Goal: Information Seeking & Learning: Learn about a topic

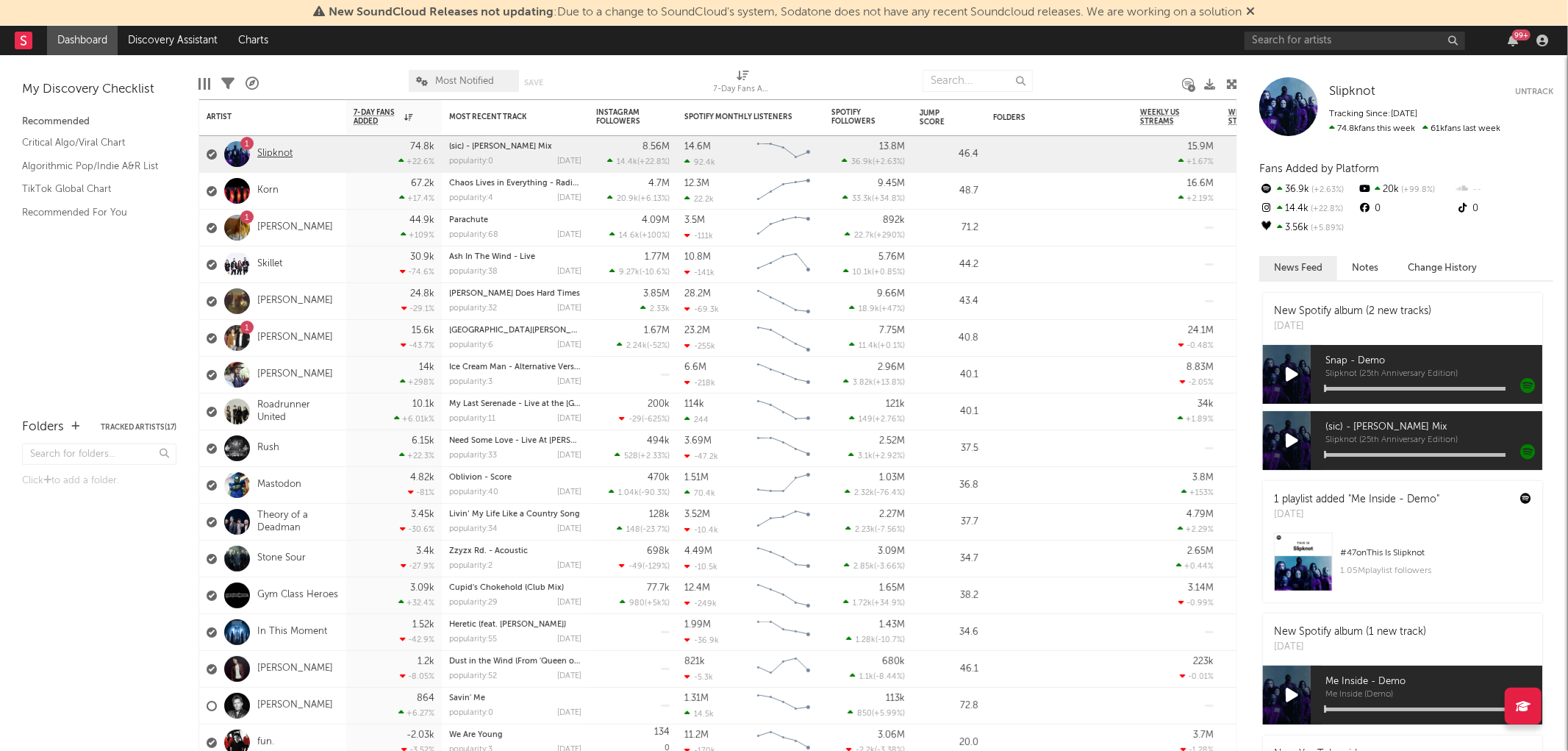
click at [278, 157] on link "Slipknot" at bounding box center [275, 154] width 35 height 13
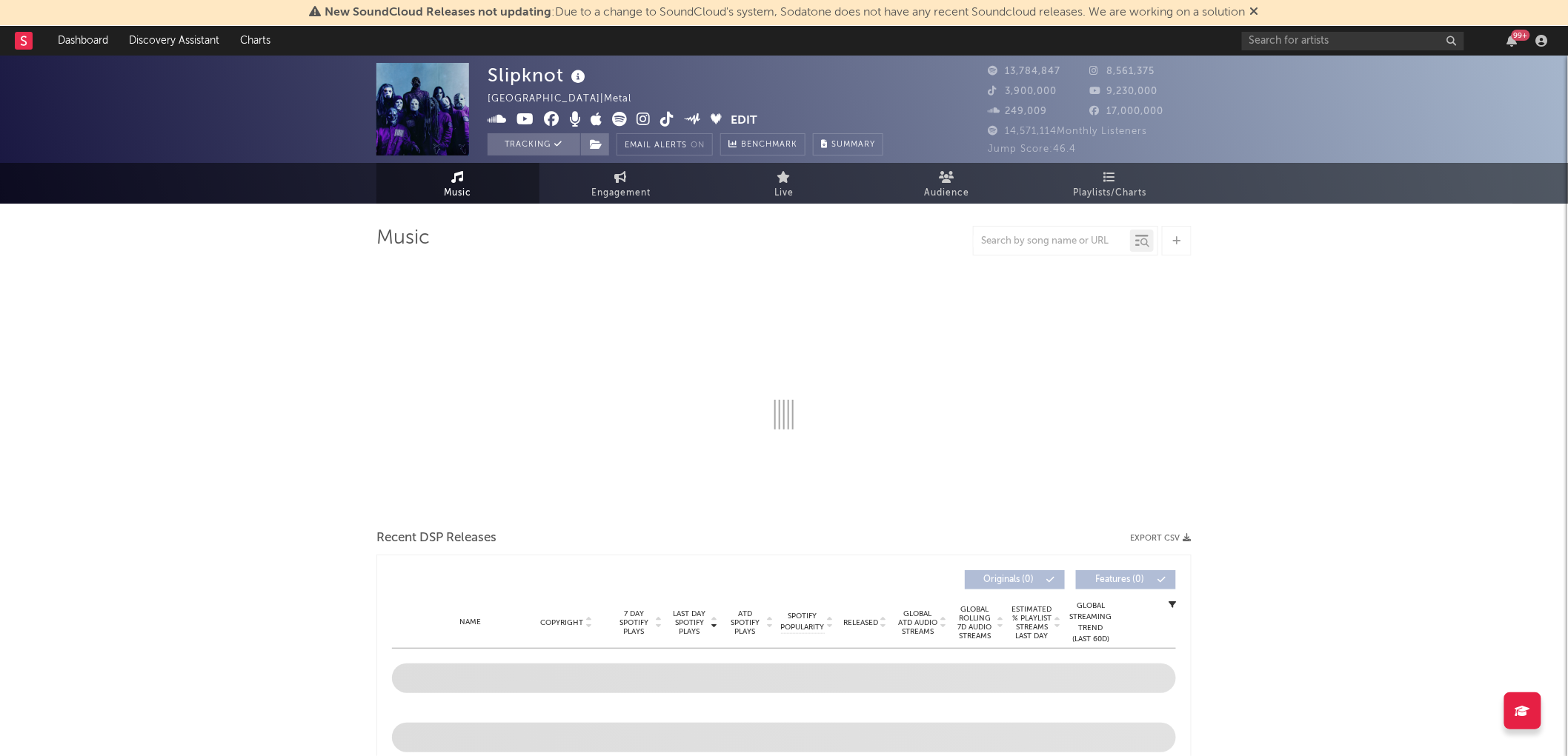
select select "6m"
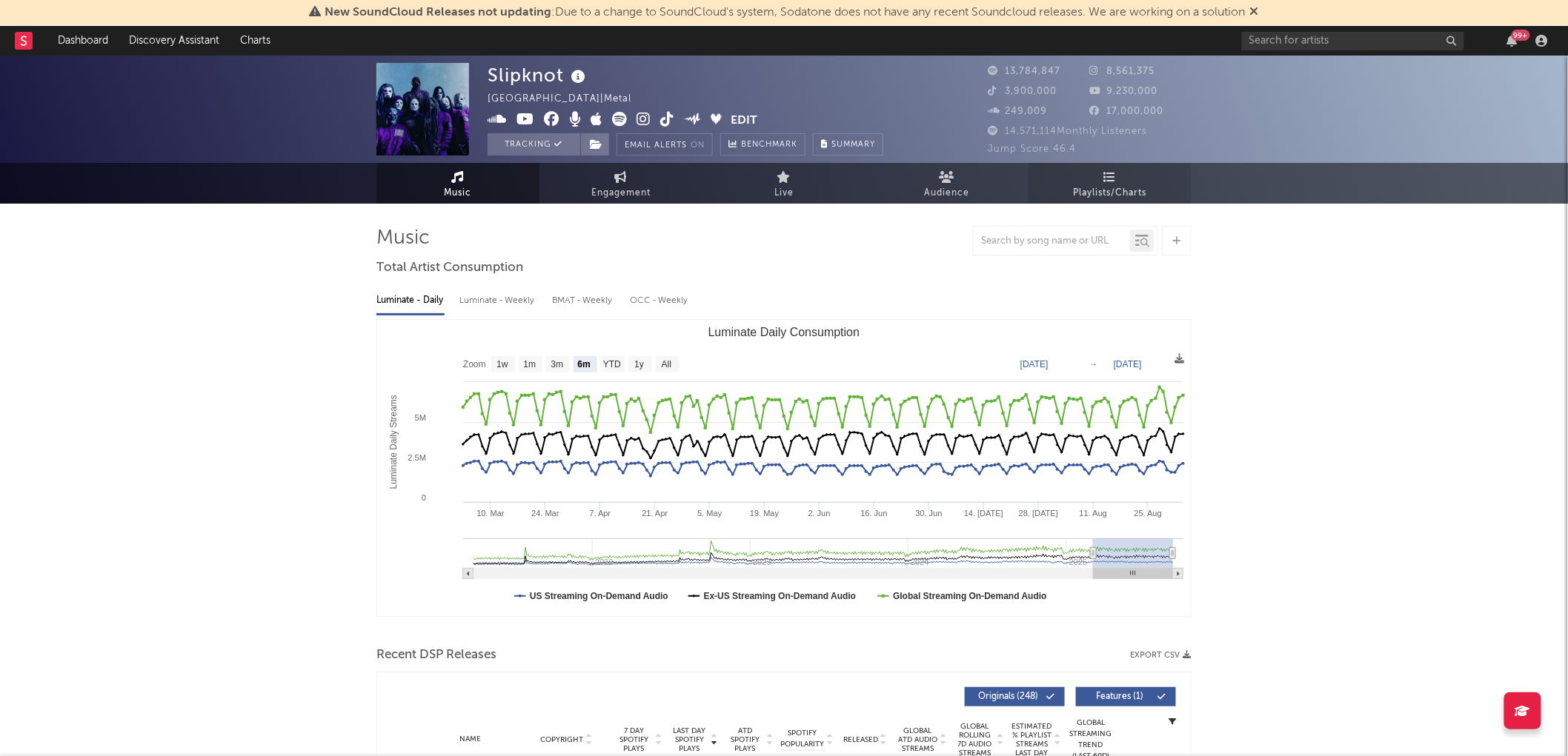
click at [1095, 177] on link "Playlists/Charts" at bounding box center [1110, 183] width 163 height 41
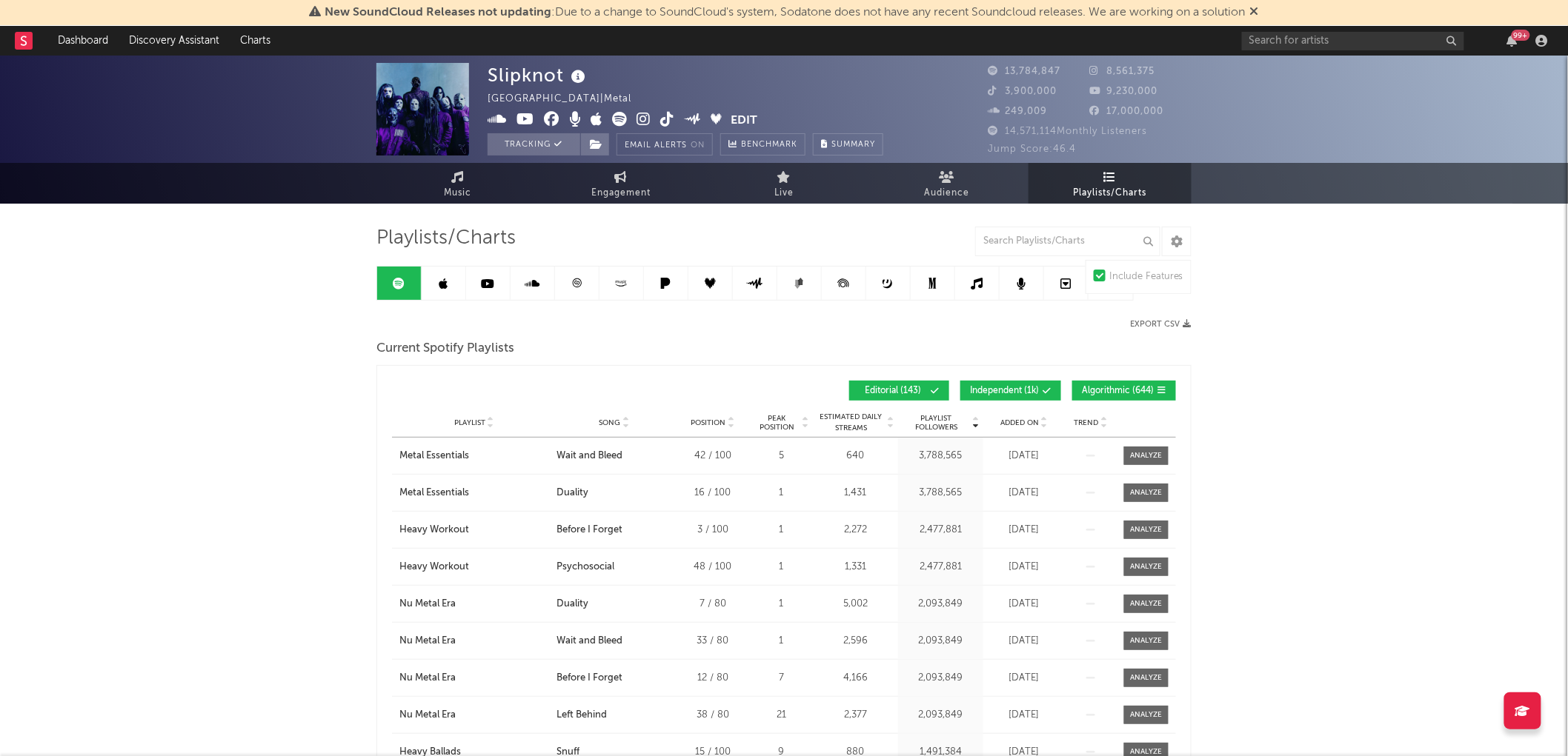
click at [1019, 419] on span "Added On" at bounding box center [1019, 423] width 39 height 9
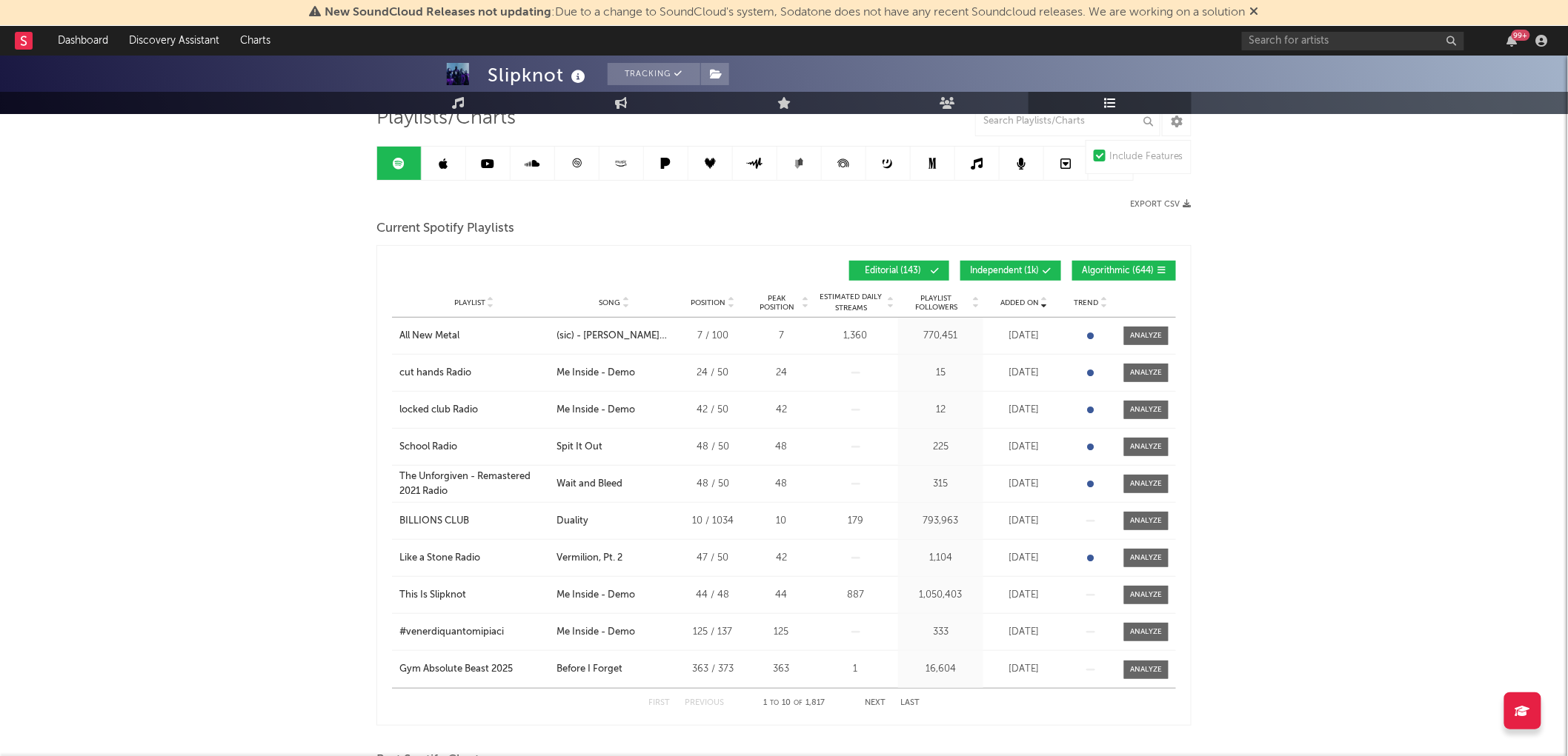
scroll to position [82, 0]
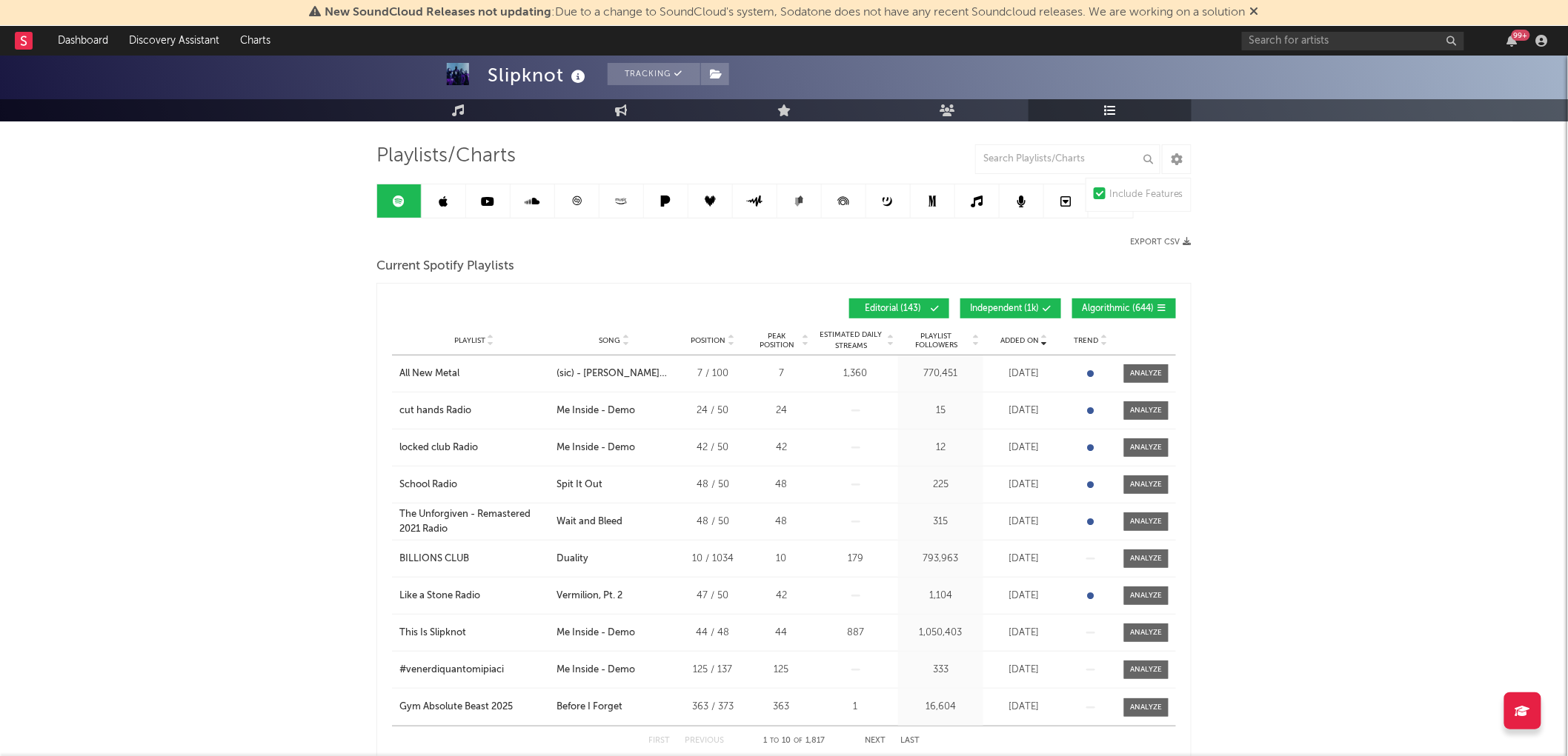
click at [1016, 300] on button "Independent ( 1k )" at bounding box center [1010, 309] width 101 height 20
click at [1132, 308] on span "Algorithmic ( 644 )" at bounding box center [1117, 309] width 71 height 9
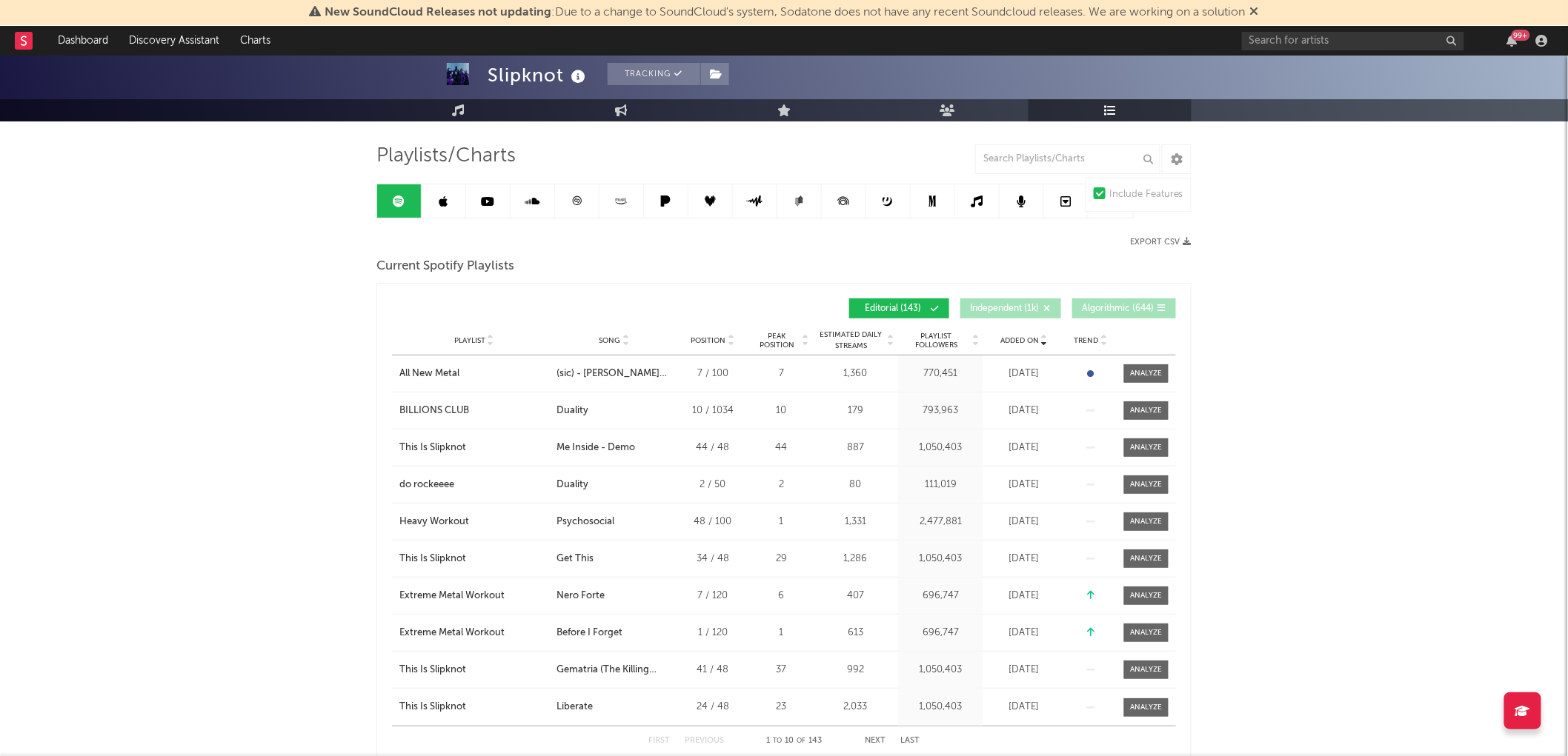
click at [428, 211] on link at bounding box center [444, 201] width 45 height 34
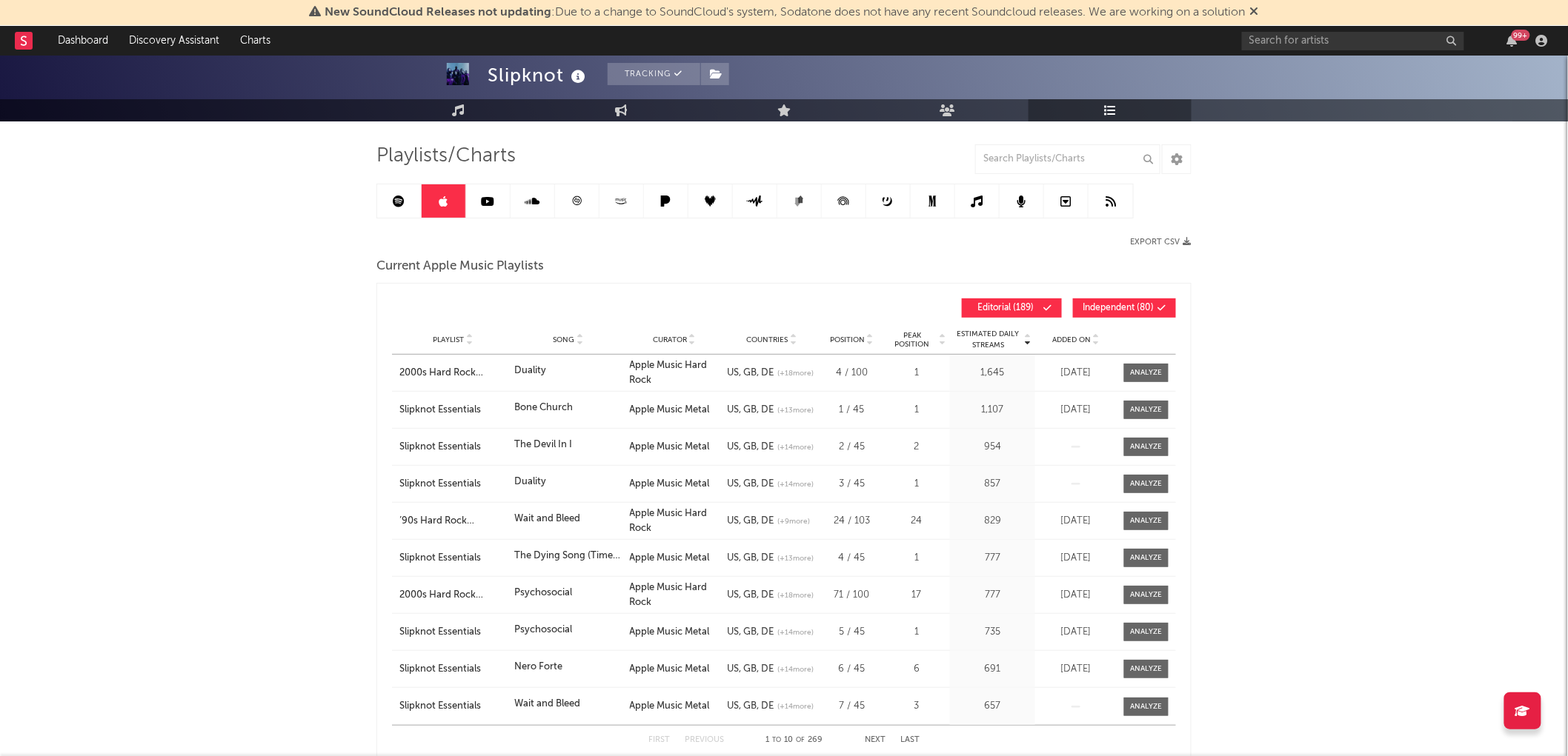
click at [1084, 341] on span "Added On" at bounding box center [1071, 339] width 39 height 9
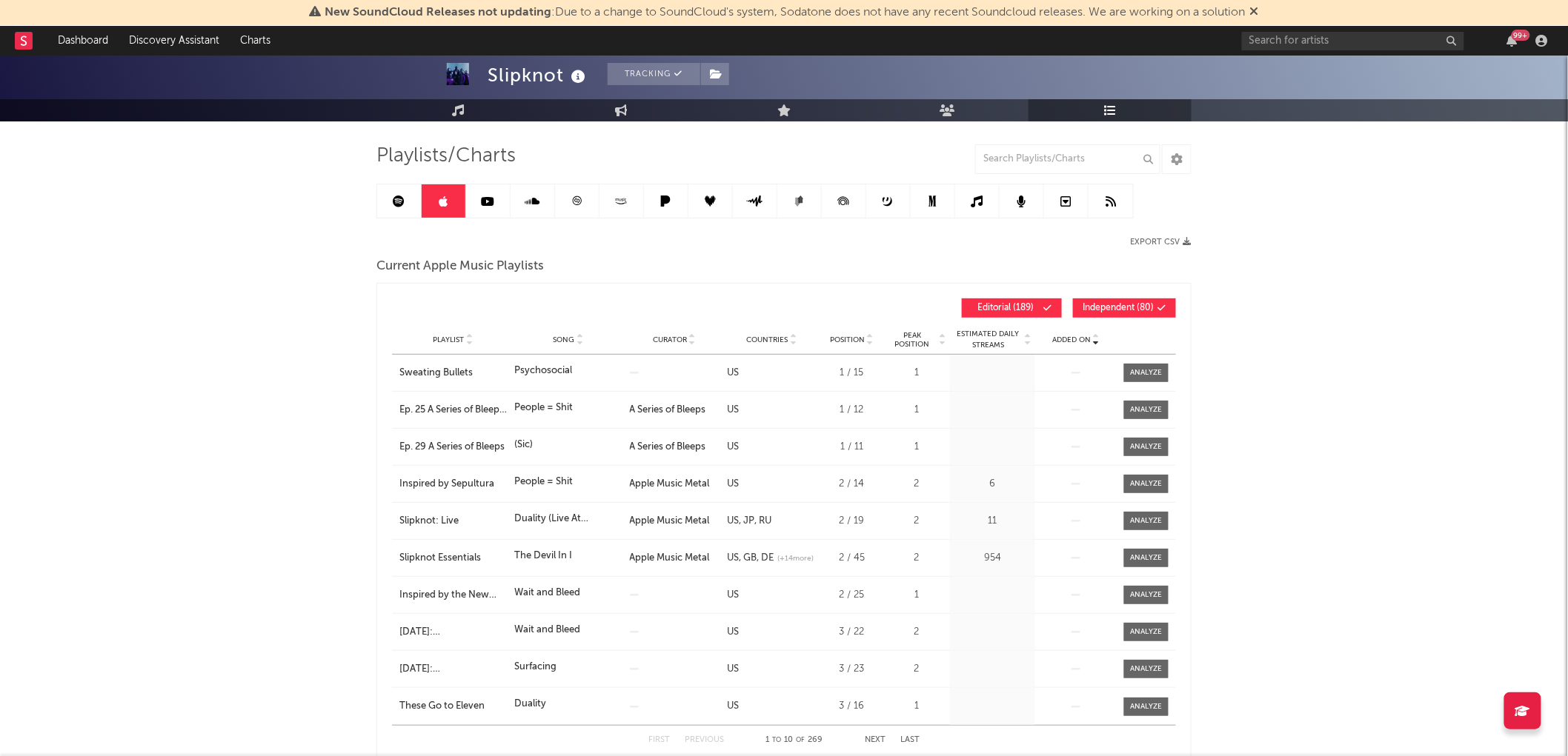
click at [1084, 341] on span "Added On" at bounding box center [1071, 339] width 39 height 9
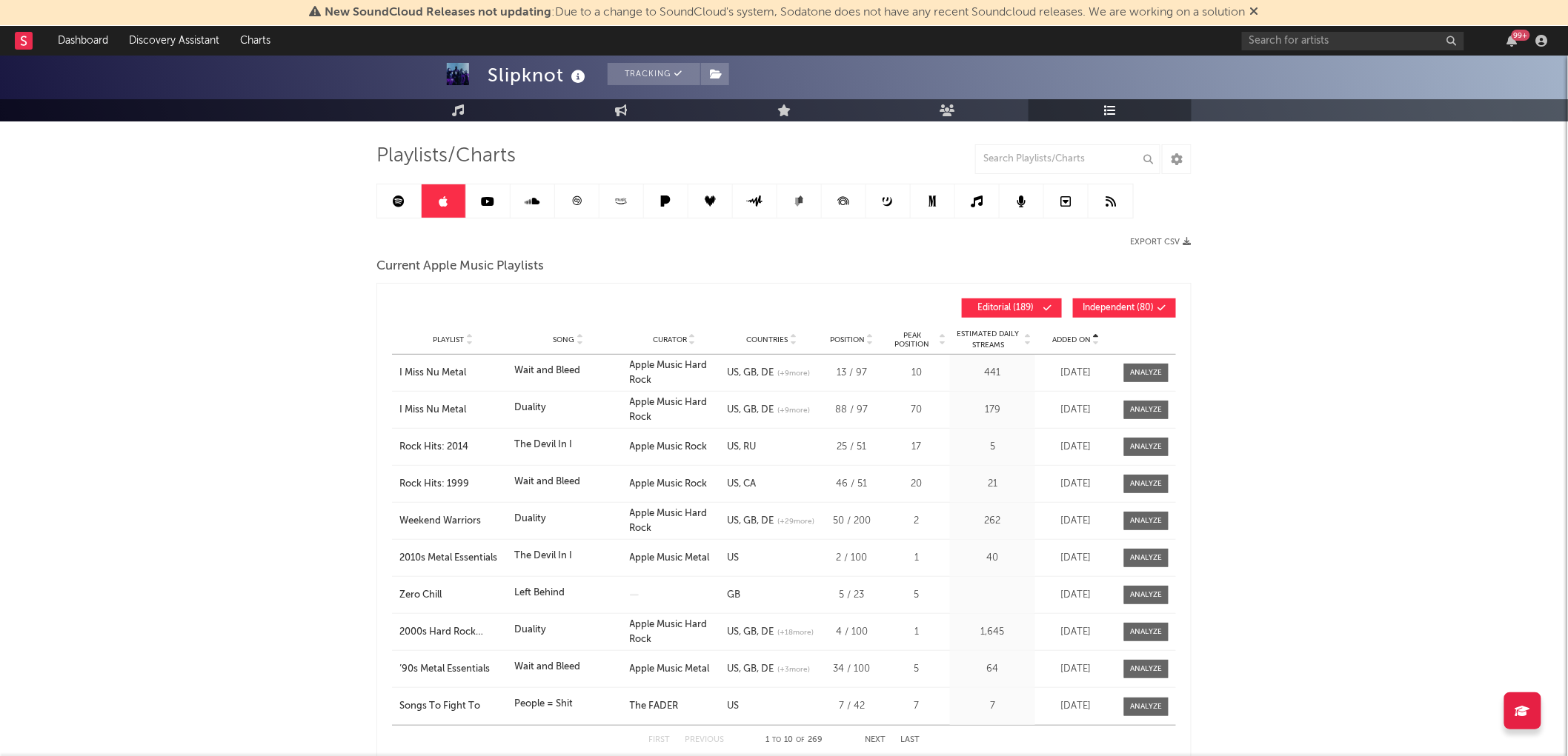
click at [1084, 341] on span "Added On" at bounding box center [1071, 339] width 39 height 9
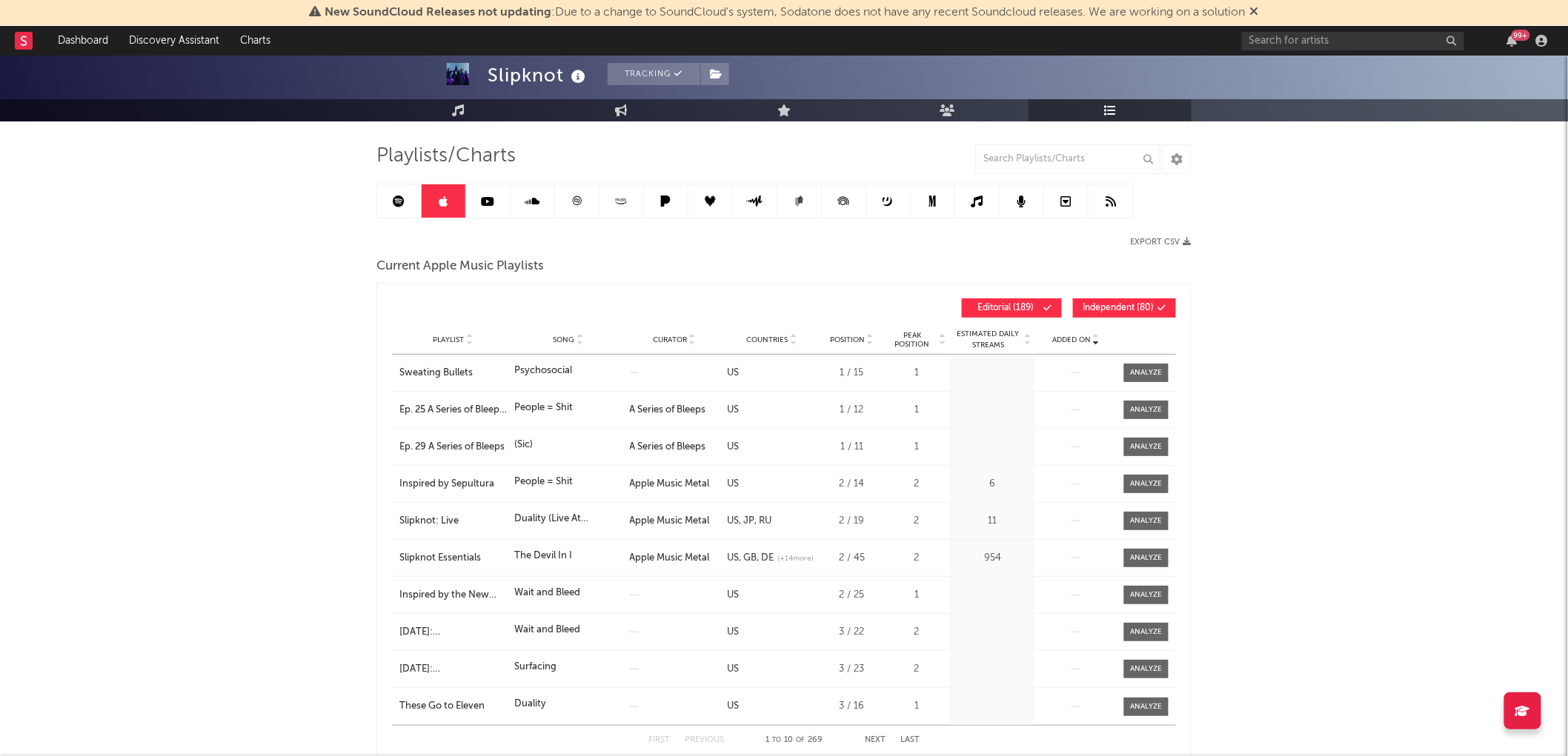
click at [1111, 307] on span "Independent ( 80 )" at bounding box center [1118, 308] width 71 height 9
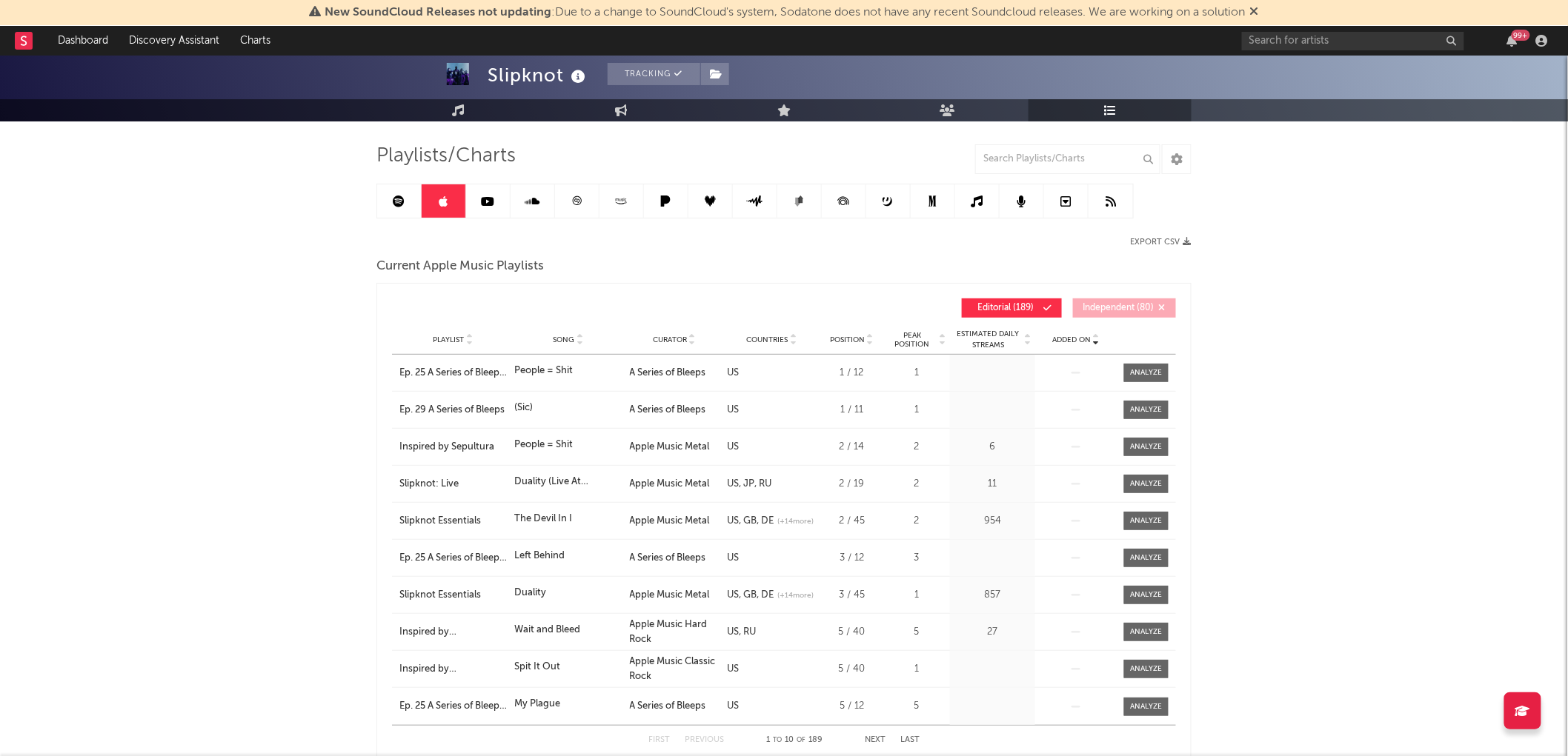
click at [1070, 340] on span "Added On" at bounding box center [1071, 339] width 39 height 9
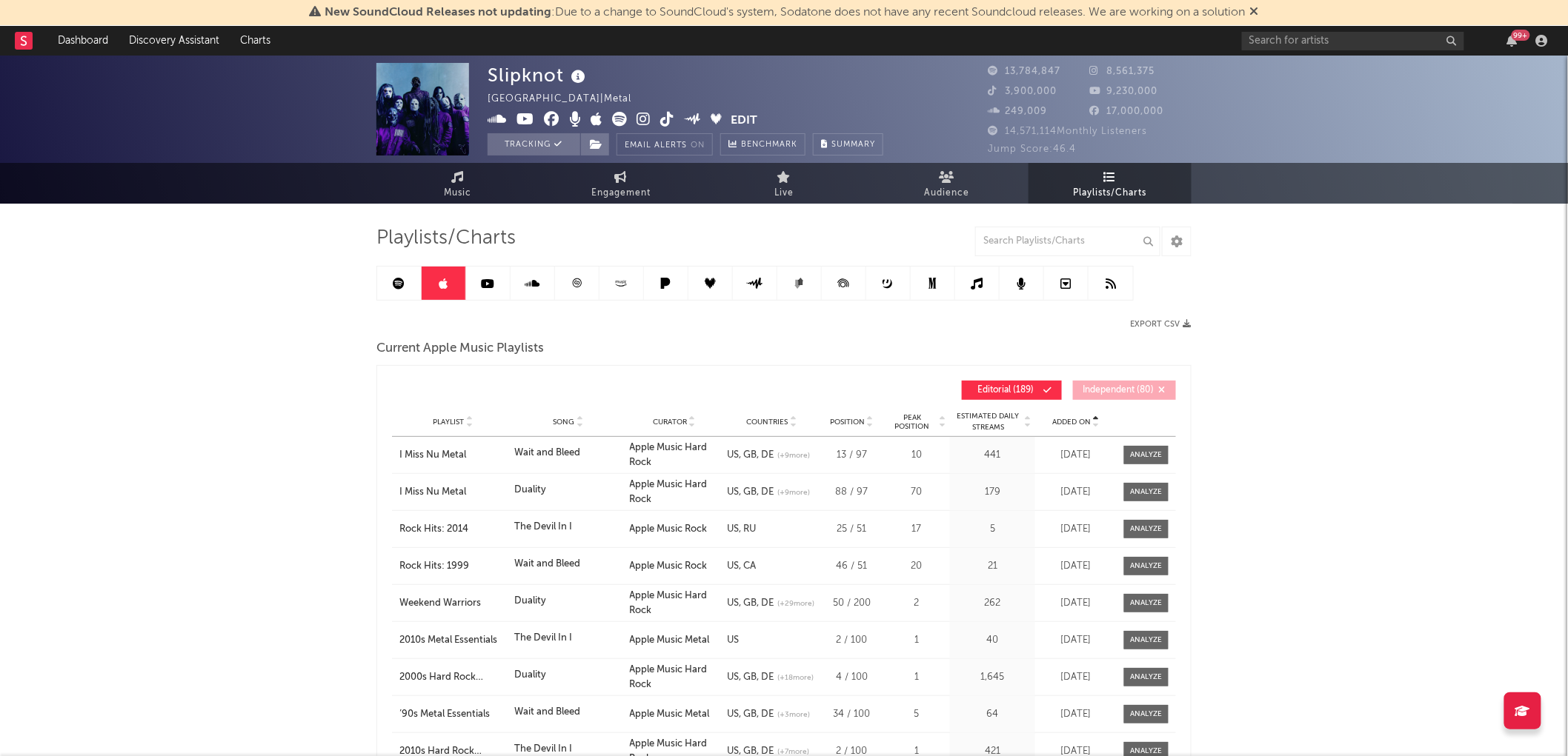
click at [477, 282] on link at bounding box center [488, 284] width 45 height 34
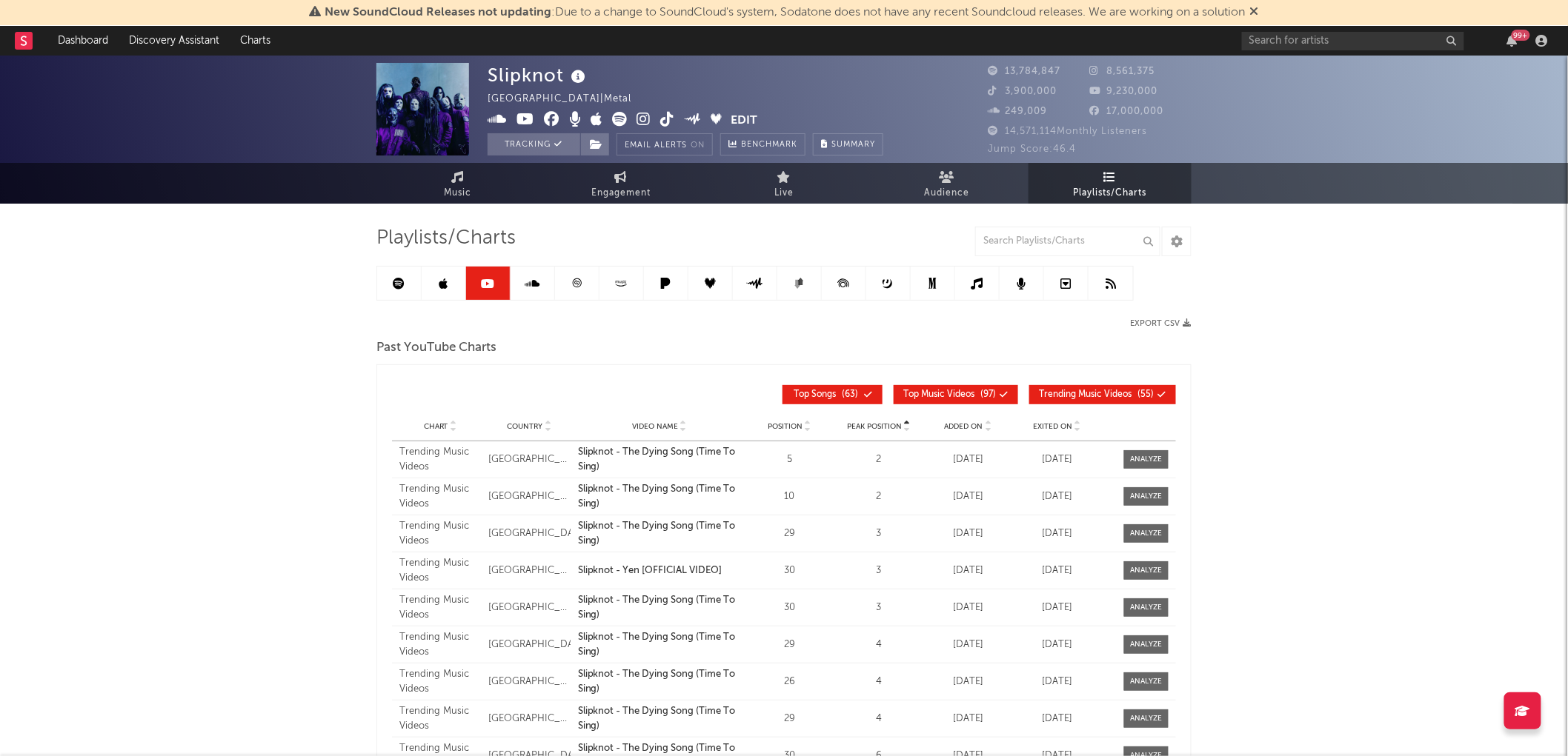
click at [1509, 32] on div "99 +" at bounding box center [1397, 41] width 312 height 30
click at [1512, 46] on icon "button" at bounding box center [1511, 41] width 10 height 12
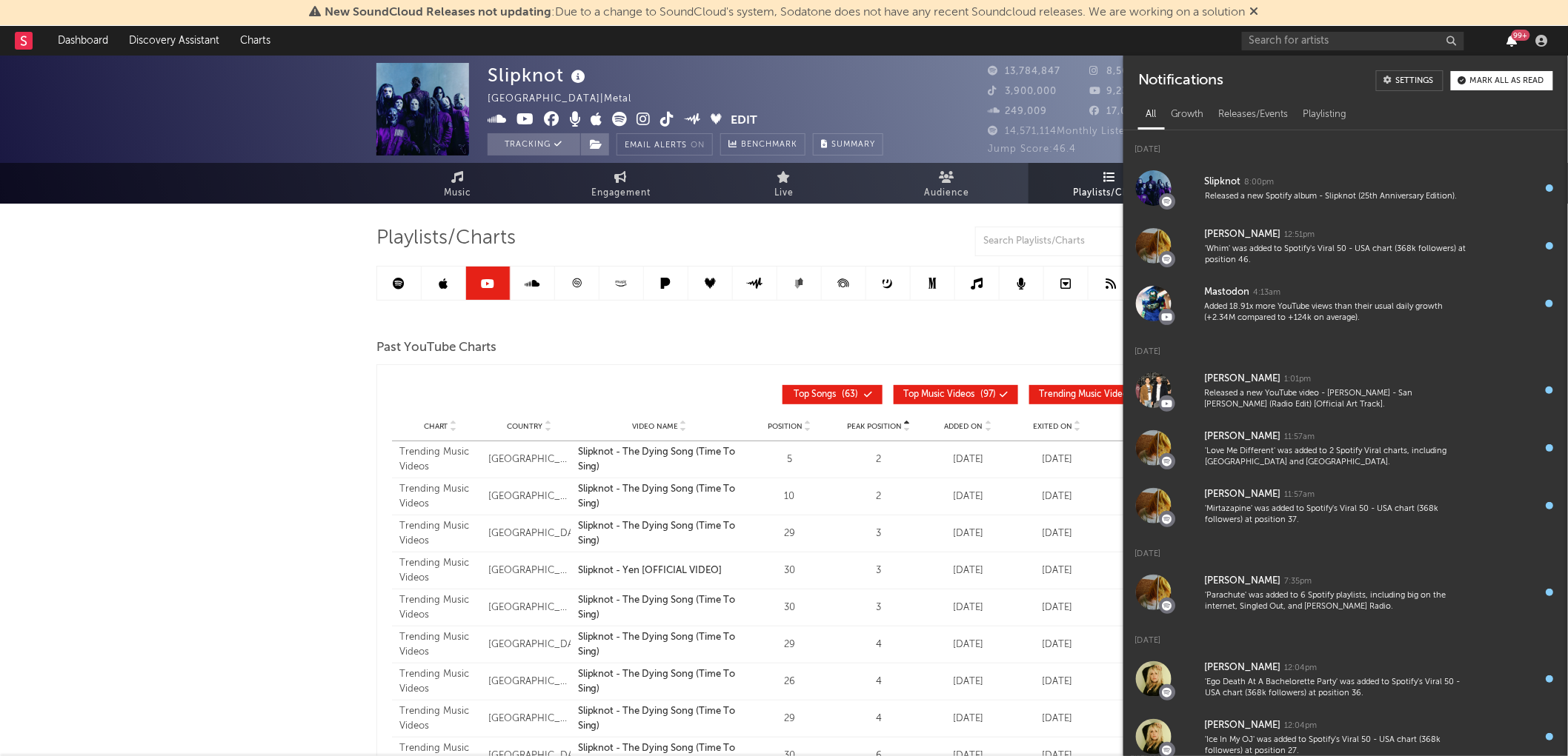
click at [1512, 46] on icon "button" at bounding box center [1511, 41] width 10 height 12
